Goal: Navigation & Orientation: Find specific page/section

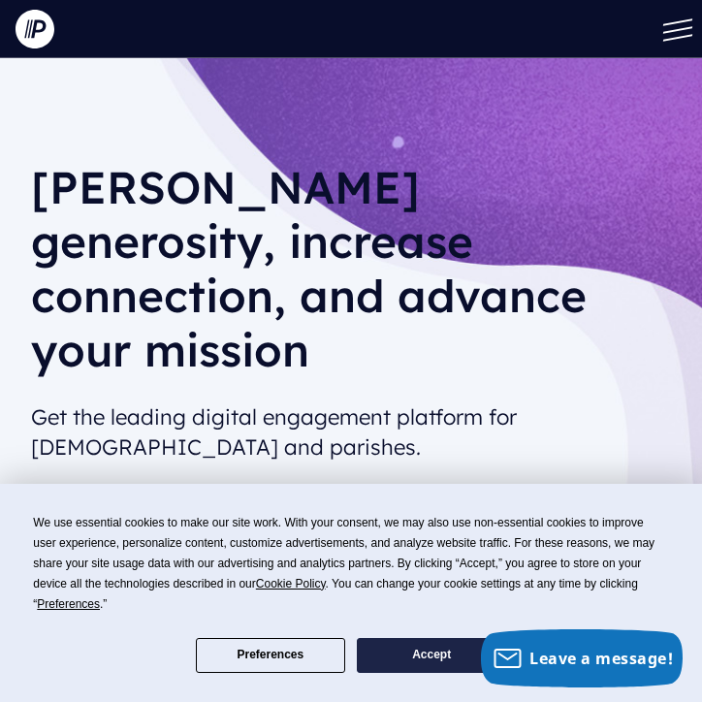
click at [420, 654] on button "Accept" at bounding box center [431, 655] width 149 height 35
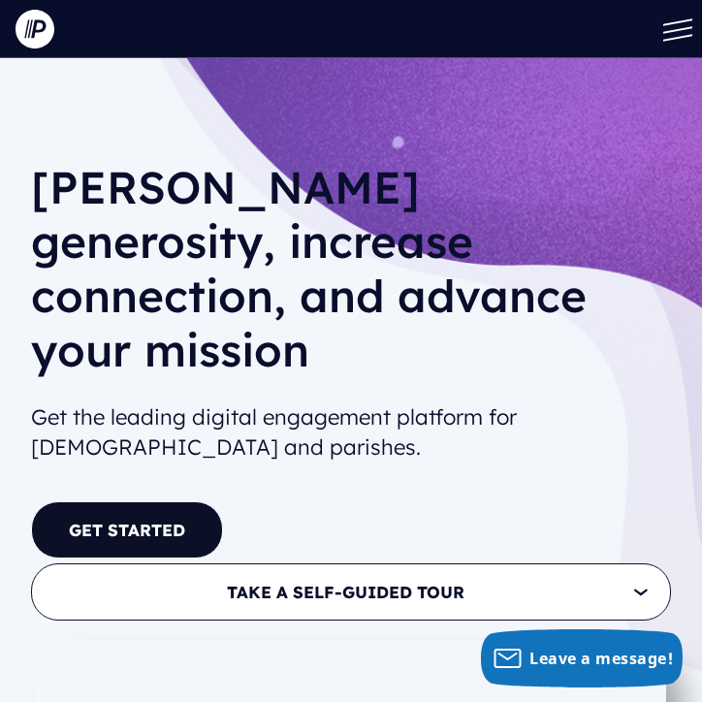
click at [675, 34] on button at bounding box center [673, 29] width 58 height 58
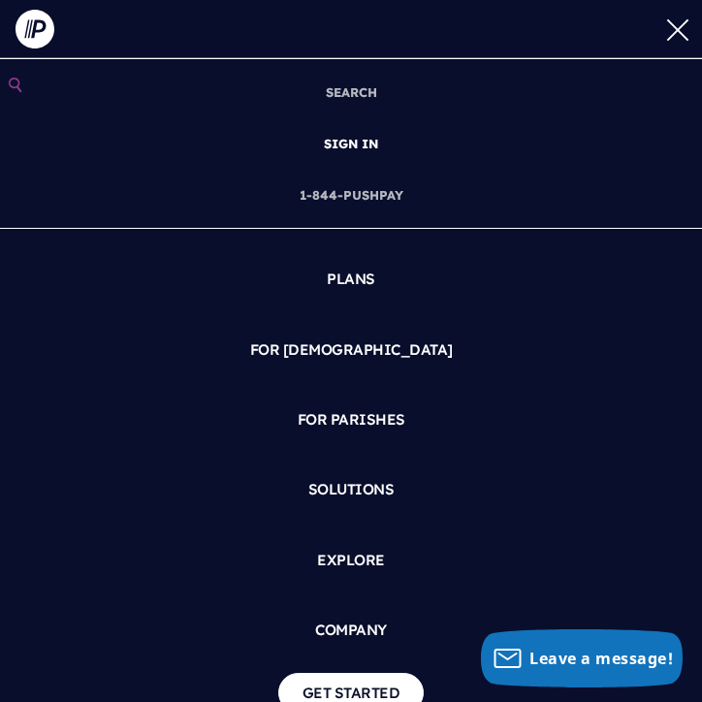
click at [350, 141] on link "SIGN IN" at bounding box center [351, 143] width 70 height 51
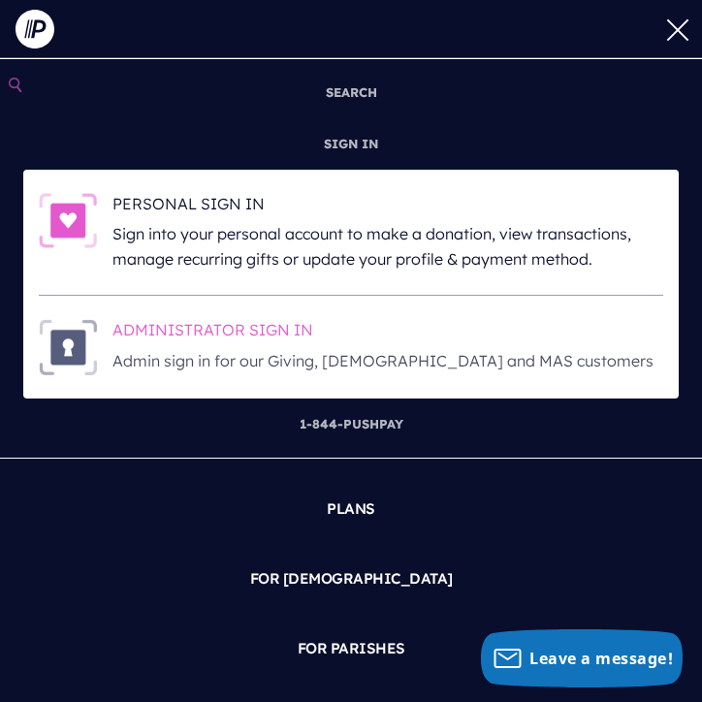
click at [292, 322] on h6 "ADMINISTRATOR SIGN IN" at bounding box center [387, 333] width 551 height 29
